Goal: Task Accomplishment & Management: Use online tool/utility

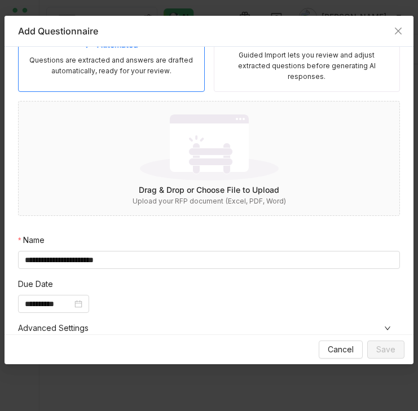
scroll to position [15, 0]
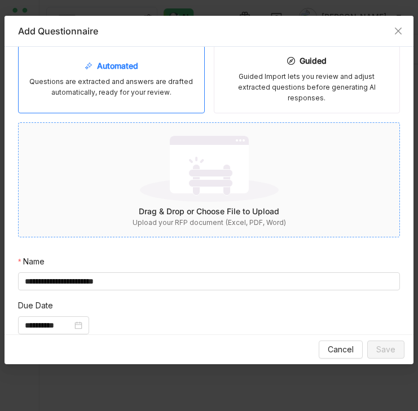
click at [213, 188] on img at bounding box center [209, 168] width 139 height 73
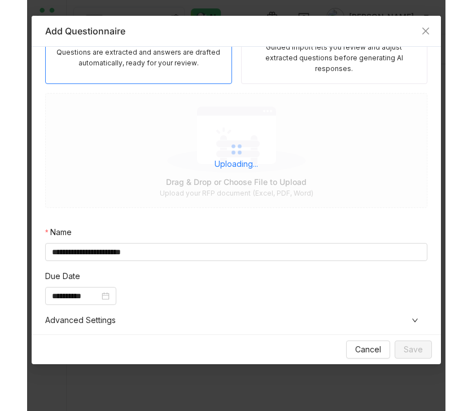
scroll to position [50, 0]
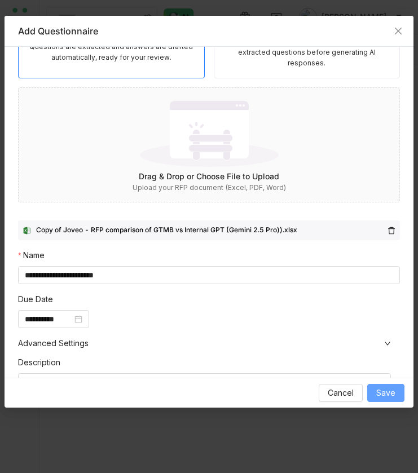
click at [395, 389] on button "Save" at bounding box center [385, 393] width 37 height 18
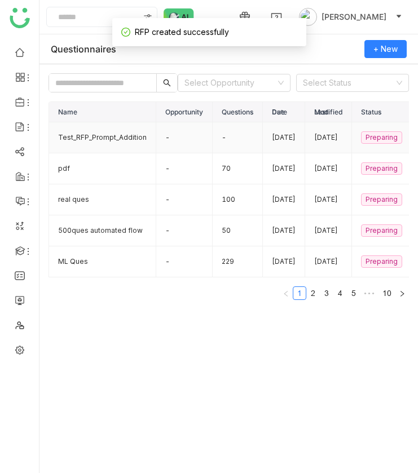
click at [111, 153] on td "Test_RFP_Prompt_Addition" at bounding box center [102, 137] width 107 height 31
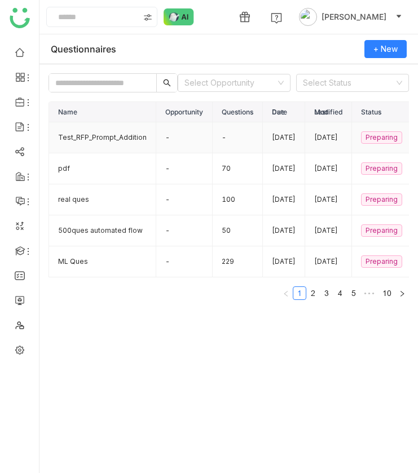
click at [109, 153] on td "Test_RFP_Prompt_Addition" at bounding box center [102, 137] width 107 height 31
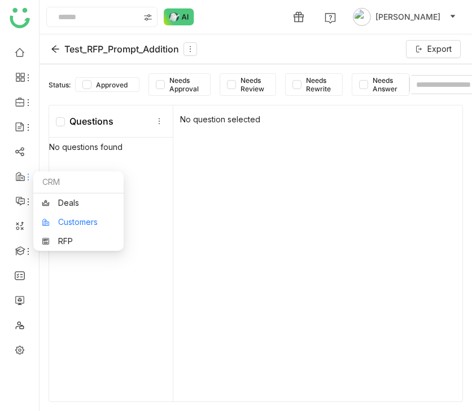
click at [64, 226] on link "Customers" at bounding box center [78, 222] width 73 height 8
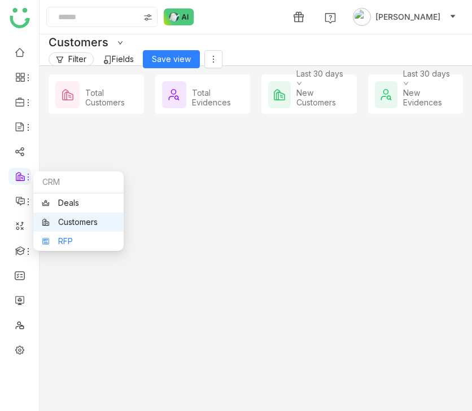
click at [76, 240] on link "RFP" at bounding box center [78, 242] width 73 height 8
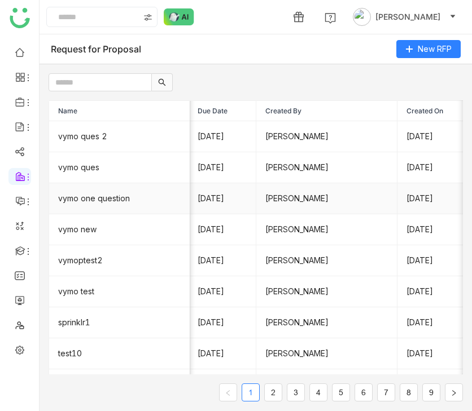
scroll to position [0, 213]
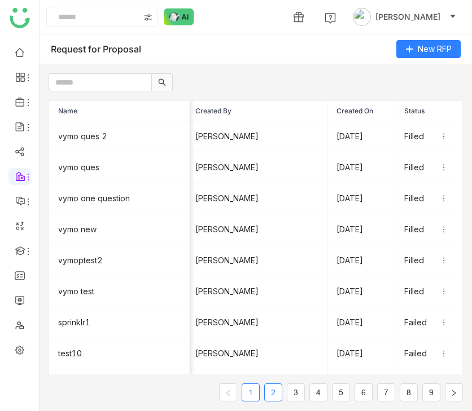
click at [266, 389] on link "2" at bounding box center [273, 392] width 17 height 17
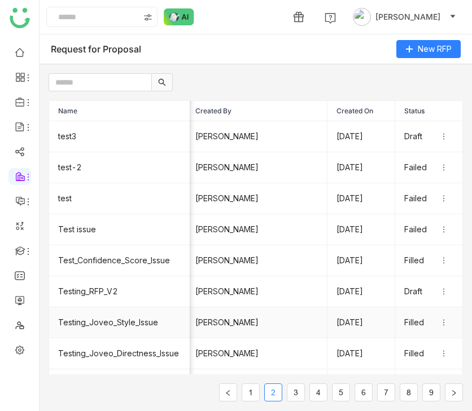
scroll to position [57, 213]
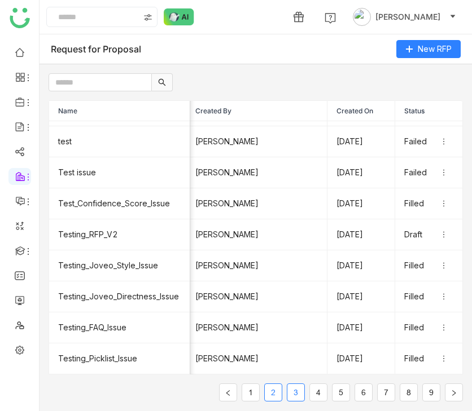
click at [300, 391] on link "3" at bounding box center [295, 392] width 17 height 17
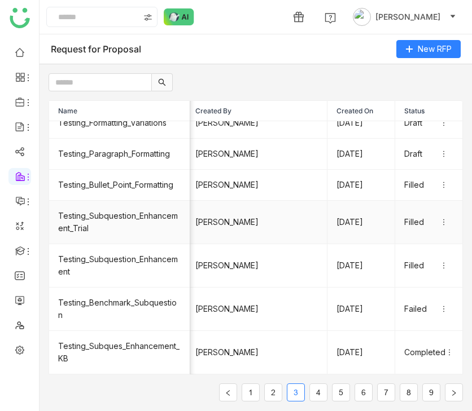
scroll to position [119, 213]
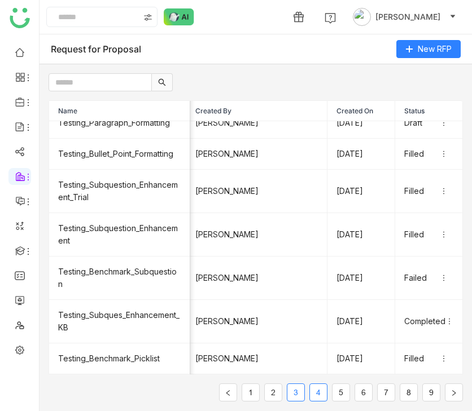
click at [318, 386] on link "4" at bounding box center [318, 392] width 17 height 17
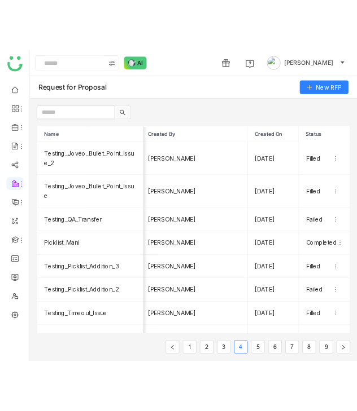
scroll to position [82, 213]
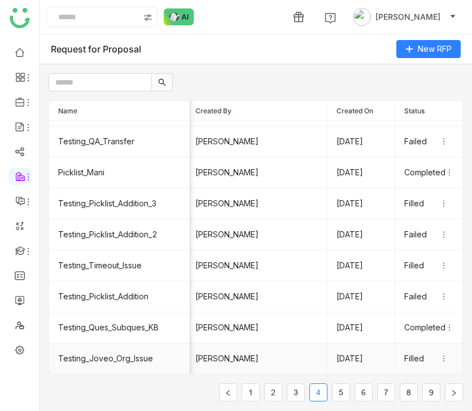
click at [152, 349] on td "Testing_Joveo_Org_Issue" at bounding box center [119, 359] width 141 height 31
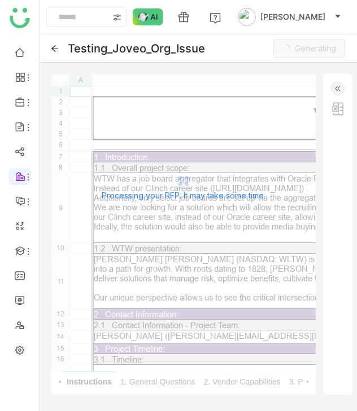
click at [241, 53] on div "Testing_Joveo_Org_Issue Generating" at bounding box center [197, 48] width 317 height 28
click at [20, 352] on link at bounding box center [20, 350] width 10 height 10
click at [23, 350] on link at bounding box center [20, 350] width 10 height 10
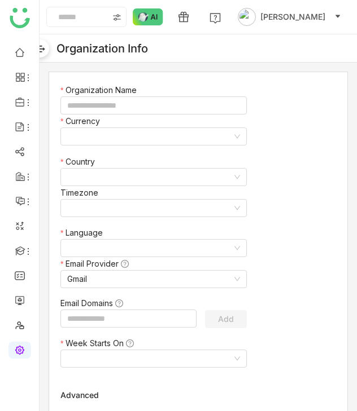
type input "*******"
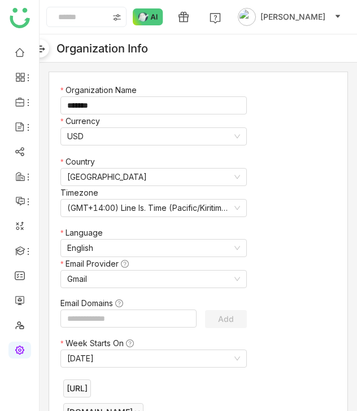
click at [42, 41] on button at bounding box center [40, 48] width 18 height 18
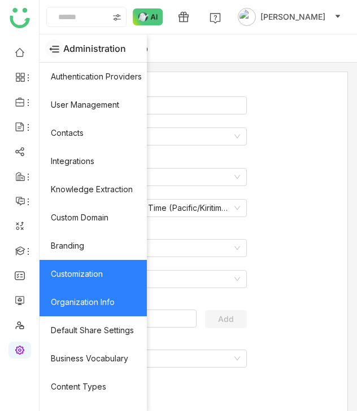
scroll to position [187, 0]
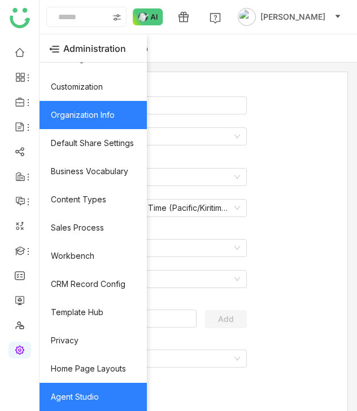
click at [95, 404] on link "Agent Studio" at bounding box center [92, 397] width 107 height 28
click at [51, 395] on link "Agent Studio" at bounding box center [92, 397] width 107 height 28
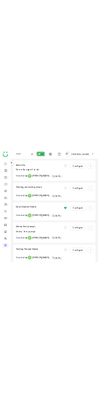
scroll to position [785, 0]
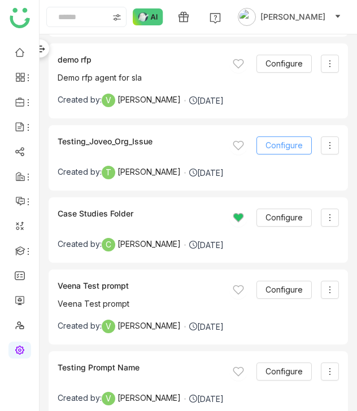
click at [298, 144] on span "Configure" at bounding box center [283, 145] width 37 height 12
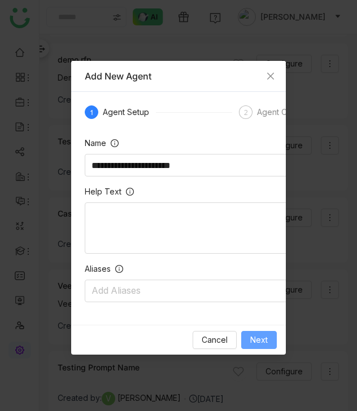
click at [270, 346] on button "Next" at bounding box center [259, 340] width 36 height 18
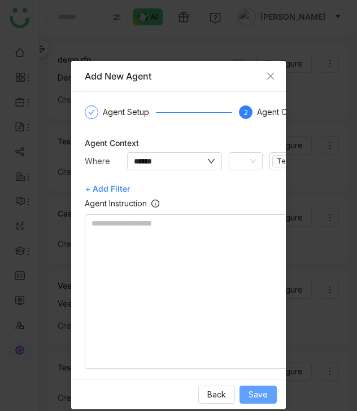
click at [260, 389] on span "Save" at bounding box center [257, 395] width 19 height 12
